Goal: Complete application form: Complete application form

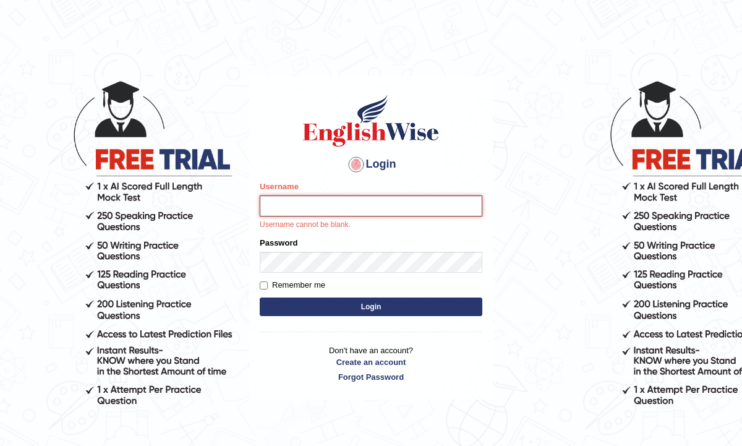
paste input "beste"
type input "beste"
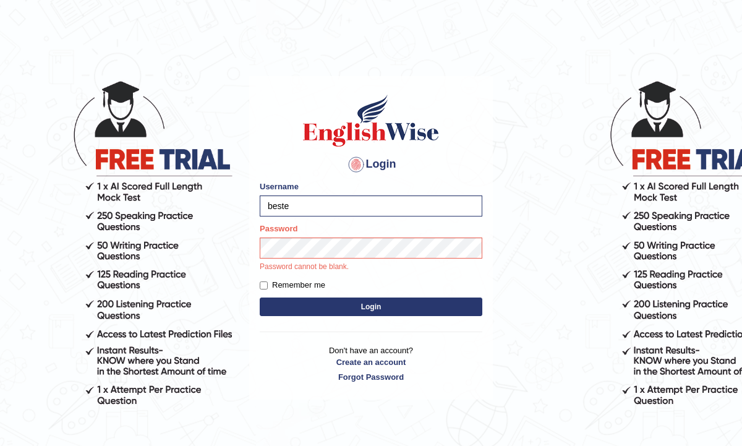
click at [293, 279] on label "Remember me" at bounding box center [293, 285] width 66 height 12
click at [268, 281] on input "Remember me" at bounding box center [264, 285] width 8 height 8
checkbox input "true"
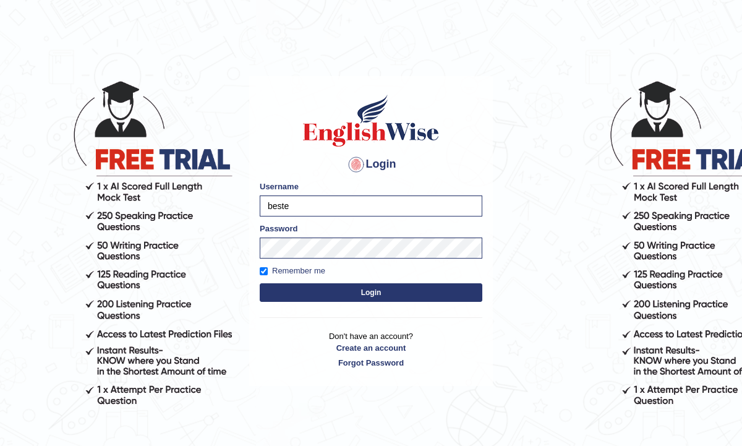
click at [349, 306] on div "Login Please fix the following errors: Username beste Password Remember me Logi…" at bounding box center [371, 231] width 244 height 310
click at [356, 298] on button "Login" at bounding box center [371, 292] width 223 height 19
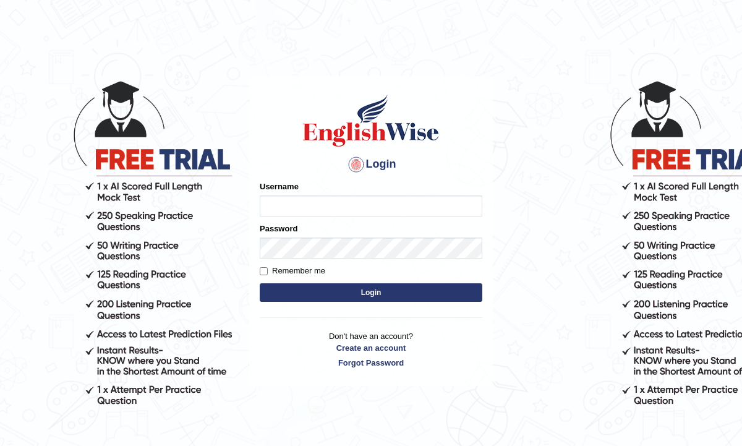
click at [393, 205] on input "Username" at bounding box center [371, 205] width 223 height 21
type input "beste"
click at [363, 284] on button "Login" at bounding box center [371, 292] width 223 height 19
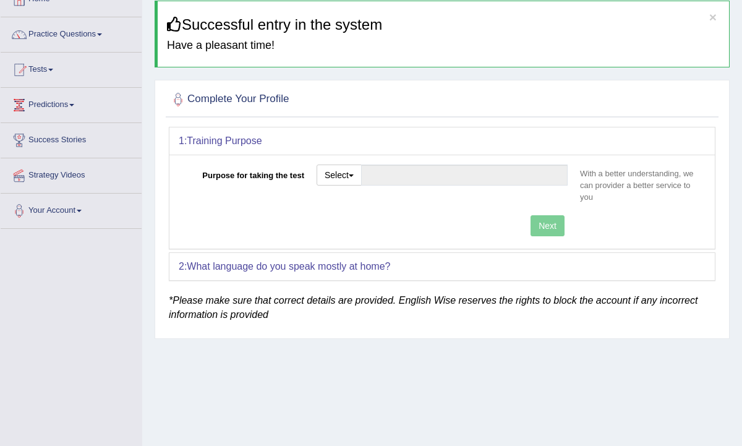
scroll to position [82, 0]
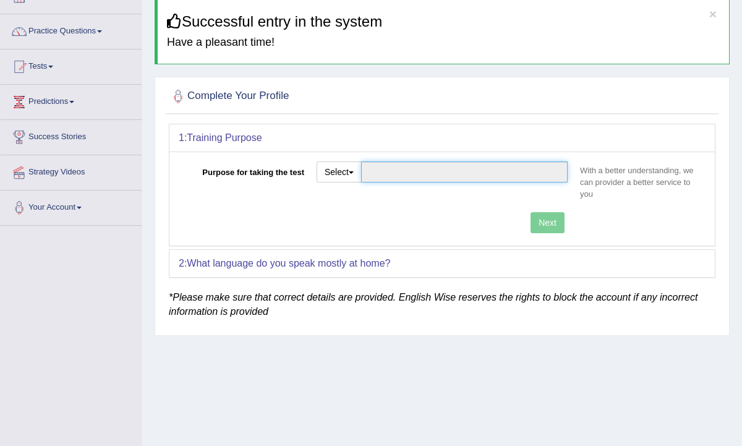
click at [421, 171] on input "Purpose for taking the test" at bounding box center [464, 171] width 207 height 21
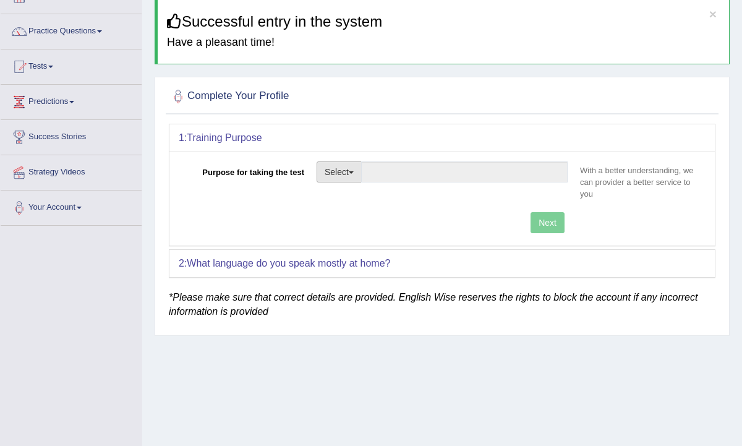
click at [356, 174] on button "Select" at bounding box center [339, 171] width 45 height 21
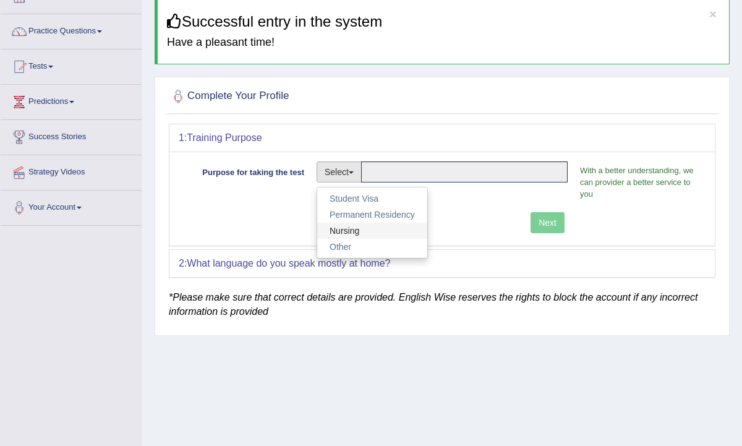
click at [375, 228] on link "Nursing" at bounding box center [372, 231] width 110 height 16
type input "Nursing"
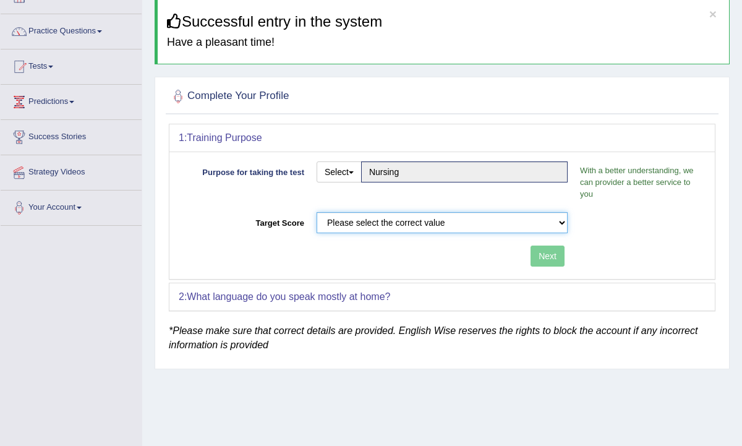
click at [396, 229] on select "Please select the correct value 50 (6 bands) 58 (6.5 bands) 65 (7 bands) 79 (8 …" at bounding box center [442, 222] width 251 height 21
select select "65"
click at [317, 212] on select "Please select the correct value 50 (6 bands) 58 (6.5 bands) 65 (7 bands) 79 (8 …" at bounding box center [442, 222] width 251 height 21
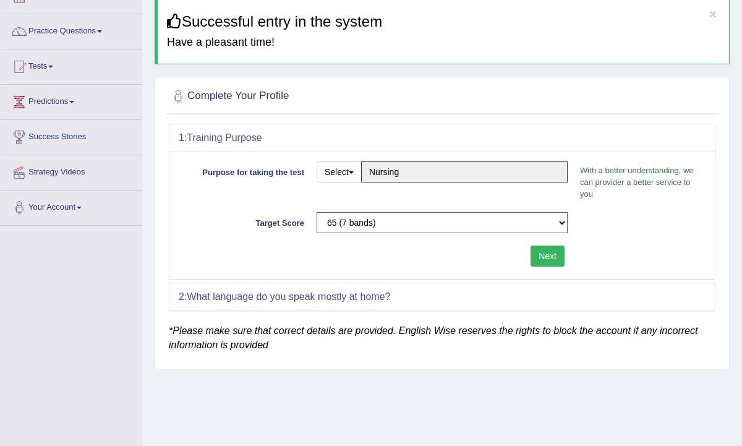
click at [534, 260] on button "Next" at bounding box center [548, 256] width 34 height 21
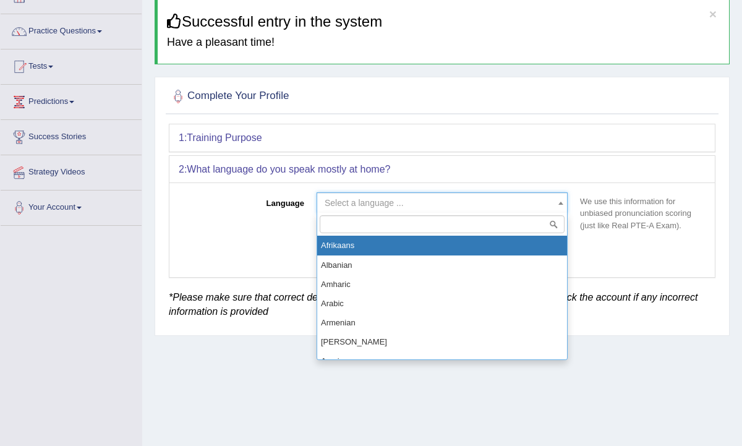
click at [439, 202] on span "Select a language ..." at bounding box center [439, 203] width 228 height 12
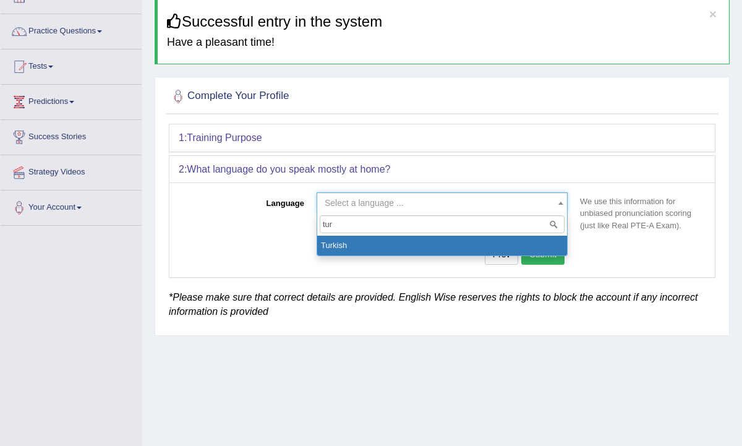
type input "tur"
select select "Turkish"
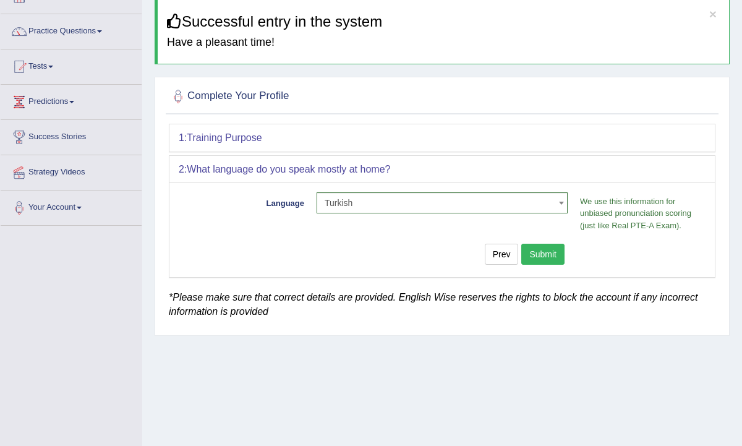
click at [541, 246] on button "Submit" at bounding box center [542, 254] width 43 height 21
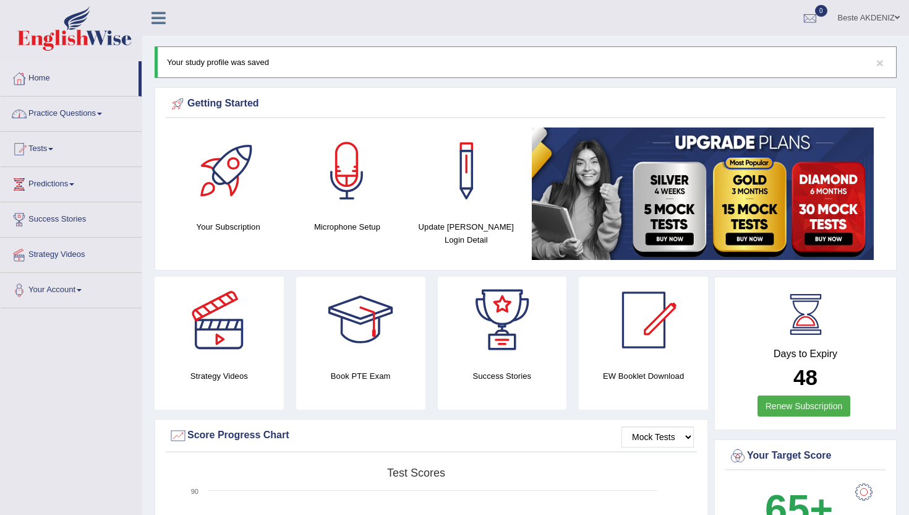
click at [75, 116] on link "Practice Questions" at bounding box center [71, 111] width 141 height 31
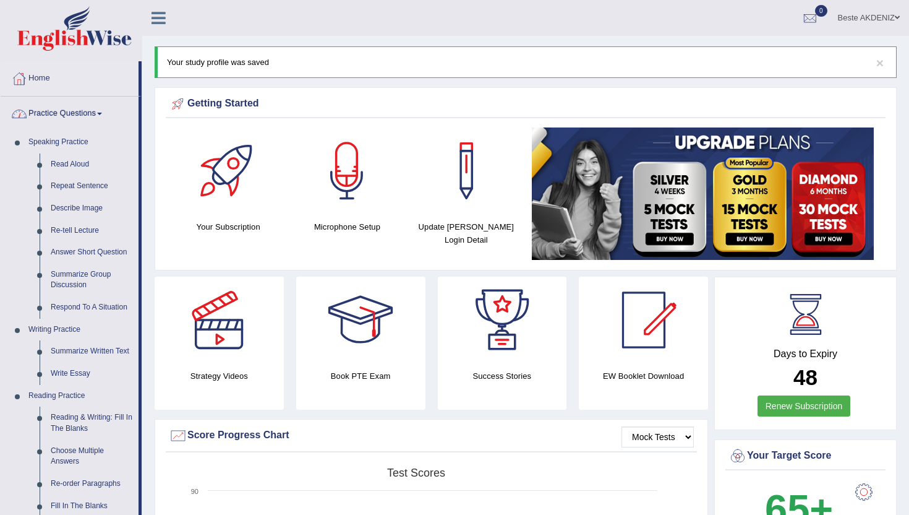
click at [71, 120] on link "Practice Questions" at bounding box center [70, 111] width 138 height 31
